Goal: Task Accomplishment & Management: Manage account settings

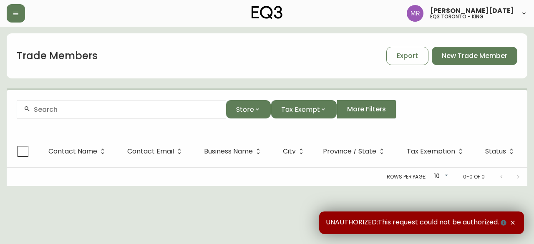
click at [181, 116] on div at bounding box center [121, 109] width 209 height 19
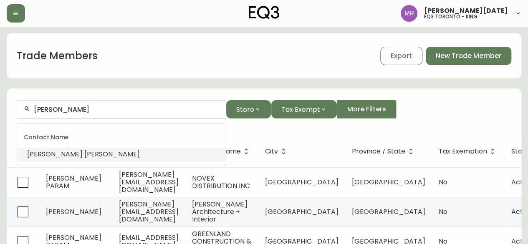
click at [126, 153] on li "[PERSON_NAME]" at bounding box center [121, 154] width 209 height 14
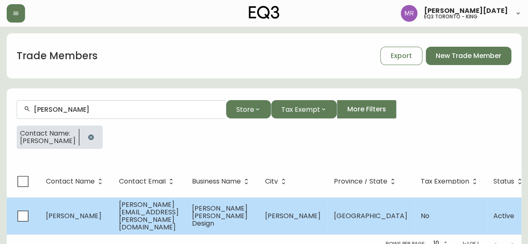
type input "[PERSON_NAME]"
click at [107, 214] on td "[PERSON_NAME]" at bounding box center [75, 215] width 73 height 37
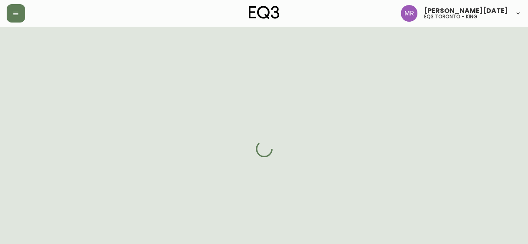
select select "ON"
select select "CA"
select select "CA_EN"
select select "Outreach from a Trade Rep"
select select "Interior Designer"
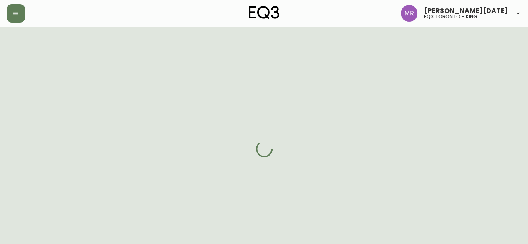
select select "cjw10z96q005b6gs00r6w7pwt"
select select "false"
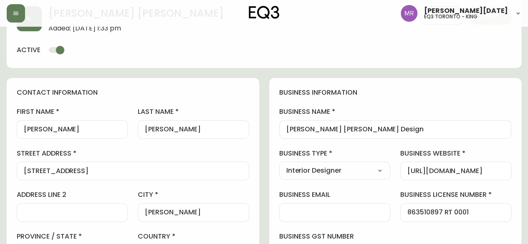
scroll to position [38, 0]
drag, startPoint x: 358, startPoint y: 128, endPoint x: 252, endPoint y: 117, distance: 106.5
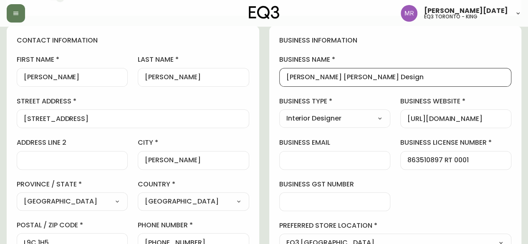
scroll to position [44, 0]
